Goal: Complete application form

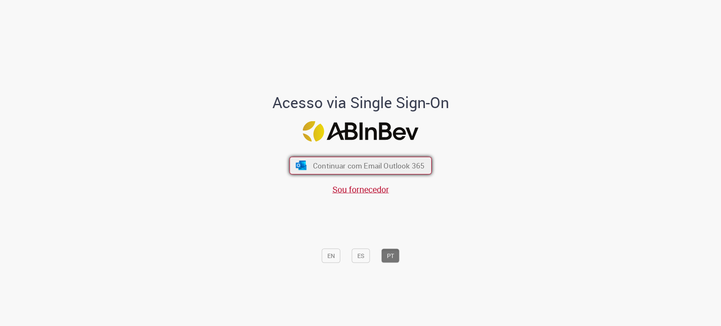
click at [347, 161] on span "Continuar com Email Outlook 365" at bounding box center [368, 166] width 111 height 10
click at [320, 163] on span "Continuar com Email Outlook 365" at bounding box center [368, 166] width 111 height 10
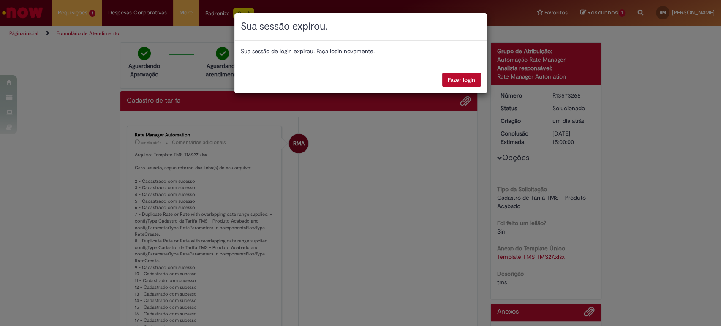
scroll to position [42, 0]
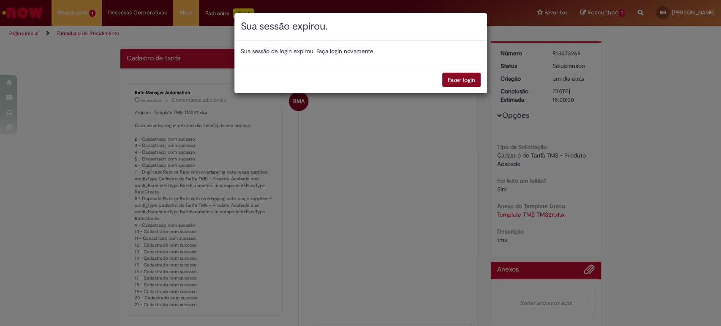
click at [473, 79] on button "Fazer login" at bounding box center [461, 80] width 38 height 14
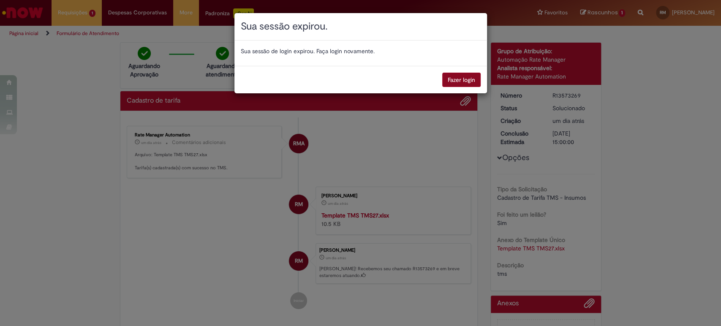
click at [452, 80] on button "Fazer login" at bounding box center [461, 80] width 38 height 14
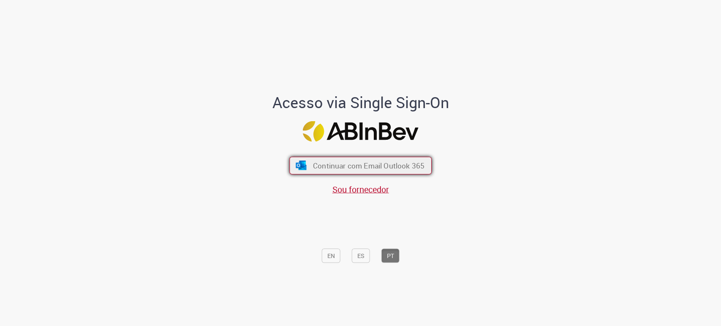
click at [335, 162] on span "Continuar com Email Outlook 365" at bounding box center [368, 166] width 111 height 10
click at [363, 165] on span "Continuar com Email Outlook 365" at bounding box center [368, 166] width 111 height 10
click at [353, 169] on span "Continuar com Email Outlook 365" at bounding box center [368, 166] width 111 height 10
click at [326, 161] on span "Continuar com Email Outlook 365" at bounding box center [368, 166] width 111 height 10
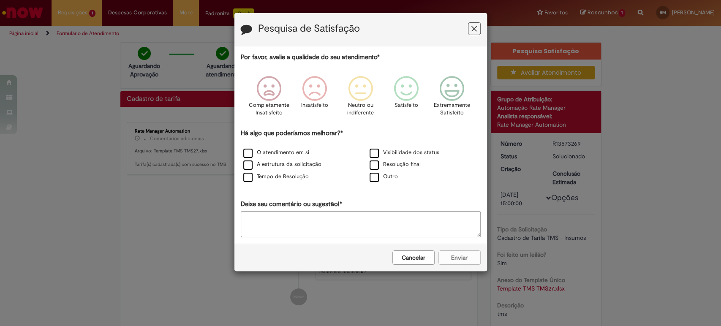
click at [474, 28] on icon "Feedback" at bounding box center [473, 28] width 5 height 9
